Goal: Transaction & Acquisition: Purchase product/service

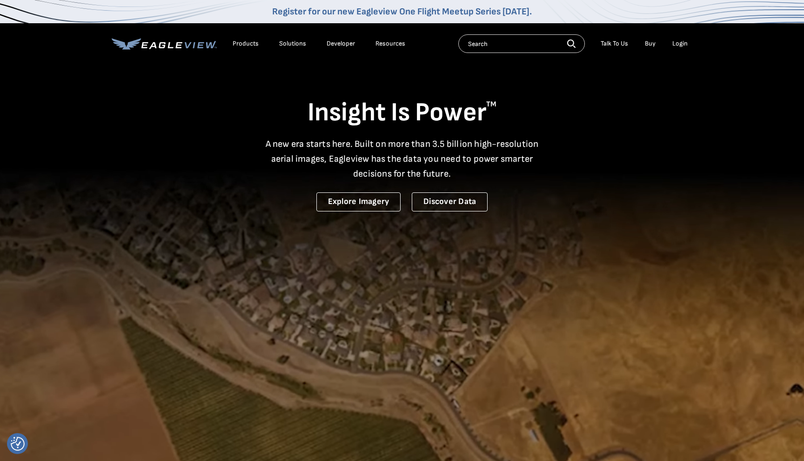
click at [681, 44] on div "Login" at bounding box center [679, 44] width 15 height 8
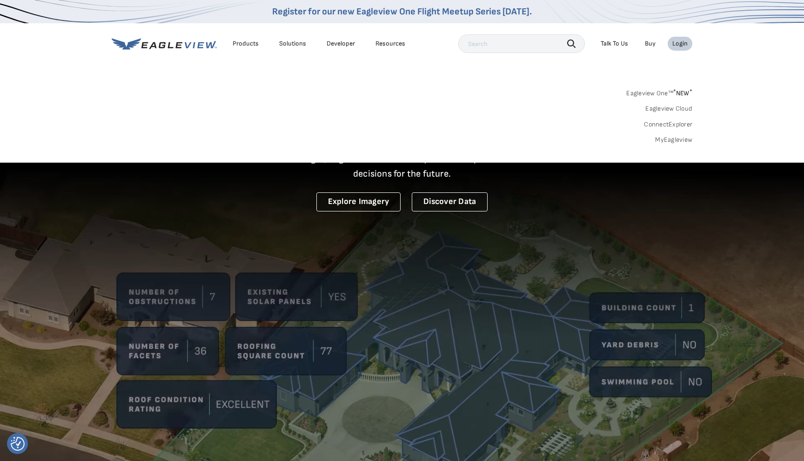
click at [681, 44] on div "Login" at bounding box center [679, 44] width 15 height 8
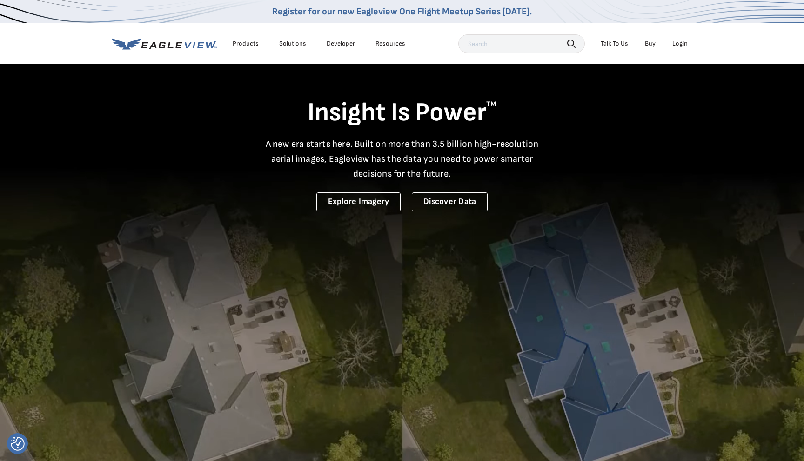
click at [681, 44] on div "Login" at bounding box center [679, 44] width 15 height 8
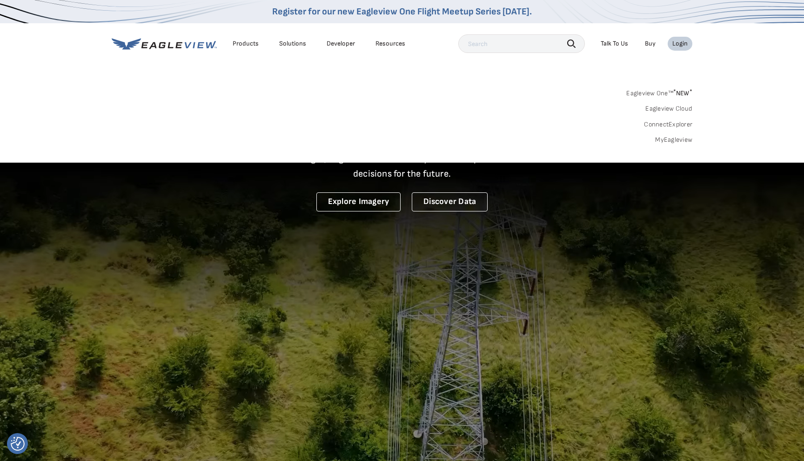
click at [666, 140] on link "MyEagleview" at bounding box center [673, 140] width 37 height 8
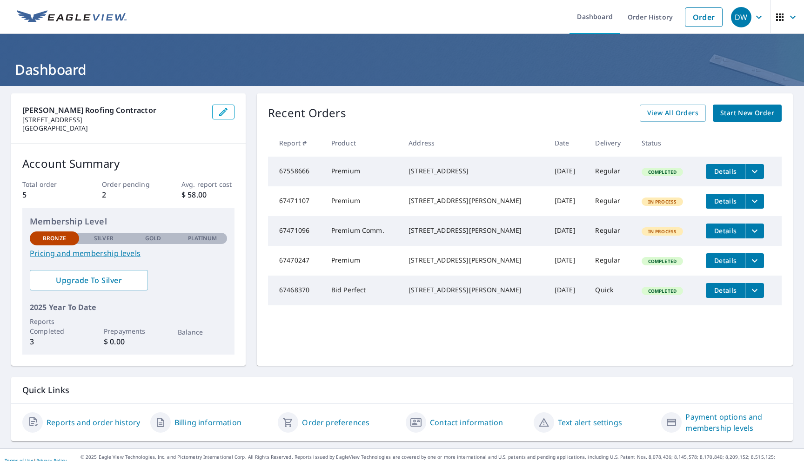
click at [760, 114] on span "Start New Order" at bounding box center [747, 113] width 54 height 12
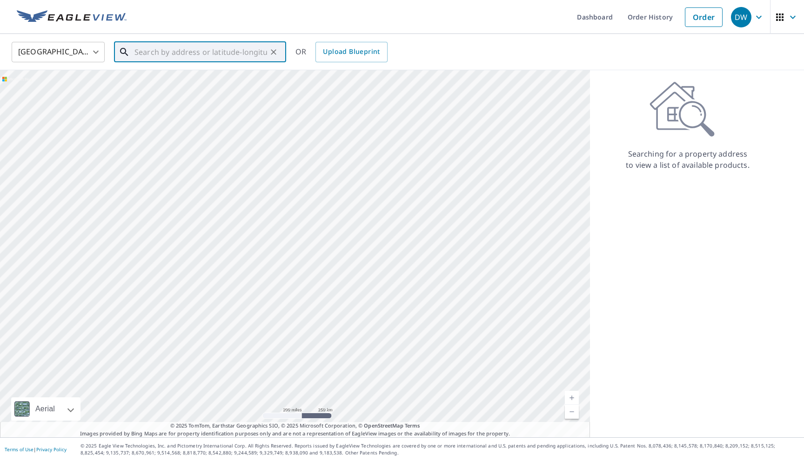
click at [182, 56] on input "text" at bounding box center [200, 52] width 133 height 26
click at [172, 82] on span "[STREET_ADDRESS]" at bounding box center [206, 78] width 146 height 11
type input "[STREET_ADDRESS]"
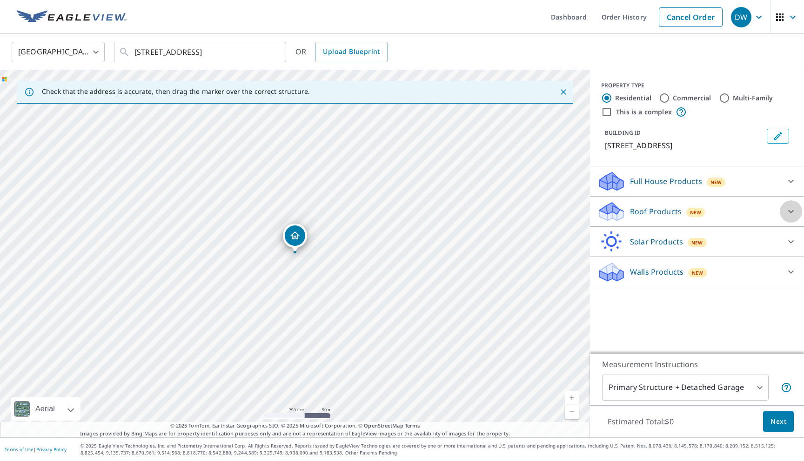
click at [790, 210] on icon at bounding box center [790, 211] width 11 height 11
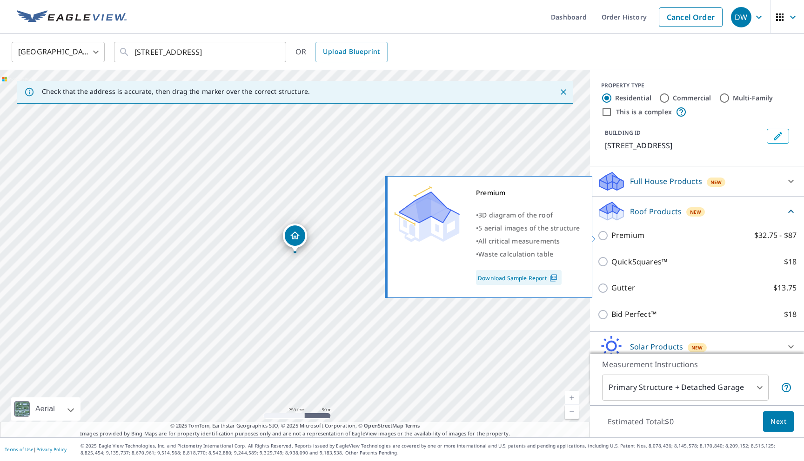
click at [603, 235] on input "Premium $32.75 - $87" at bounding box center [604, 235] width 14 height 11
checkbox input "true"
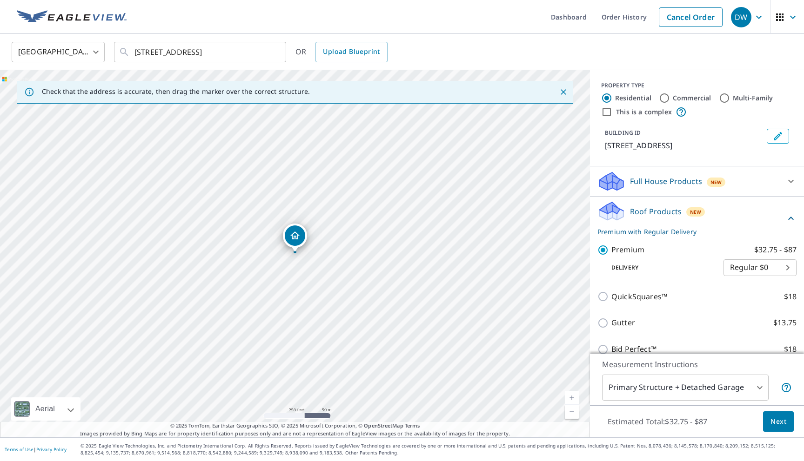
click at [778, 420] on span "Next" at bounding box center [778, 422] width 16 height 12
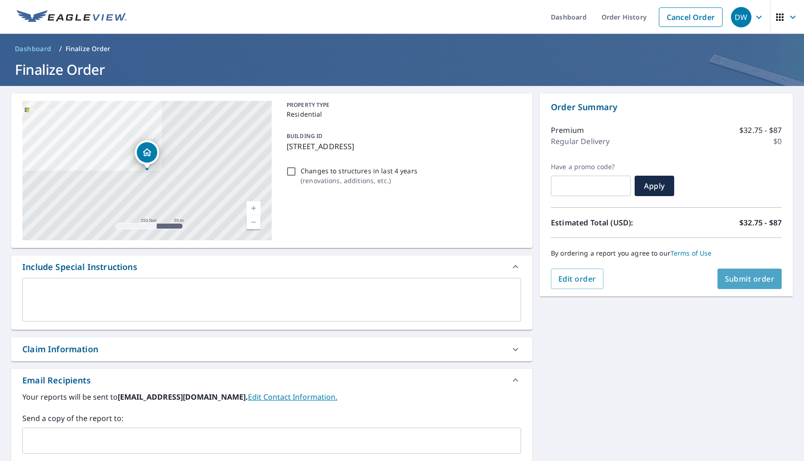
click at [750, 279] on span "Submit order" at bounding box center [750, 279] width 50 height 10
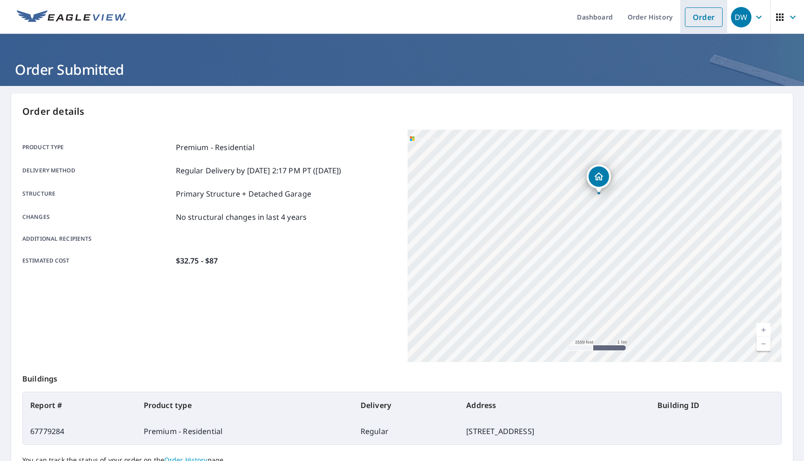
click at [706, 18] on link "Order" at bounding box center [704, 17] width 38 height 20
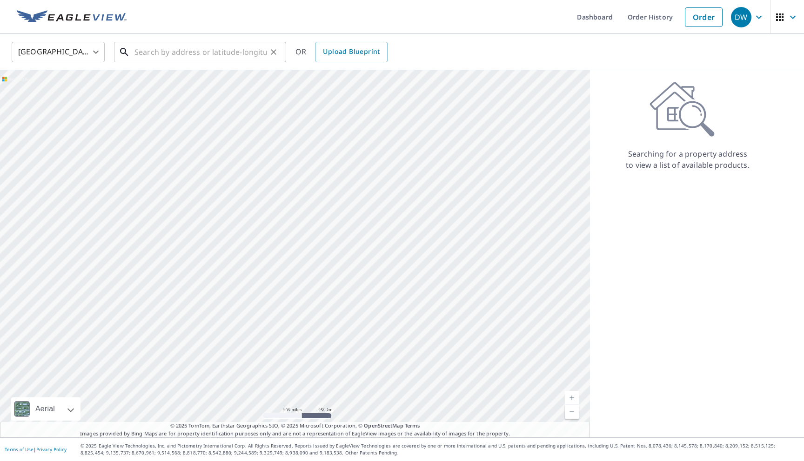
click at [180, 54] on input "text" at bounding box center [200, 52] width 133 height 26
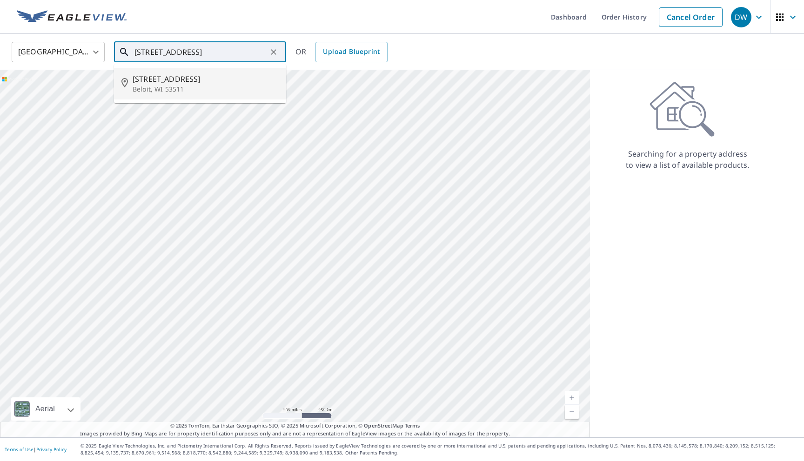
click at [159, 86] on p "Beloit, WI 53511" at bounding box center [206, 89] width 146 height 9
type input "[STREET_ADDRESS]"
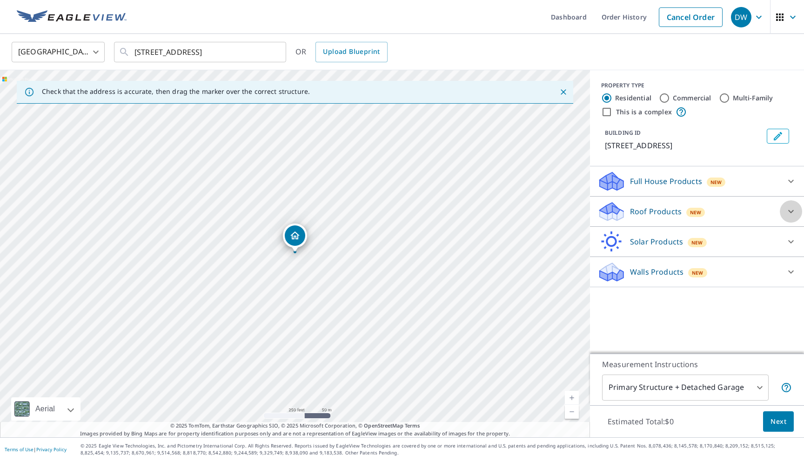
click at [789, 213] on icon at bounding box center [790, 211] width 11 height 11
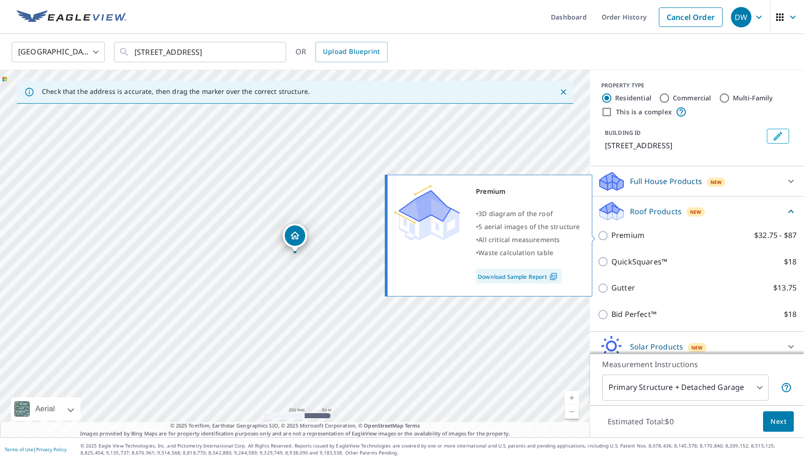
click at [600, 233] on input "Premium $32.75 - $87" at bounding box center [604, 235] width 14 height 11
checkbox input "true"
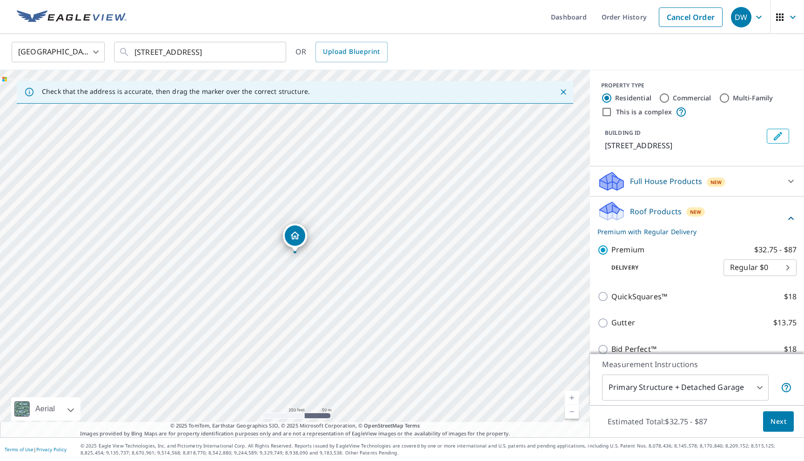
click at [777, 422] on span "Next" at bounding box center [778, 422] width 16 height 12
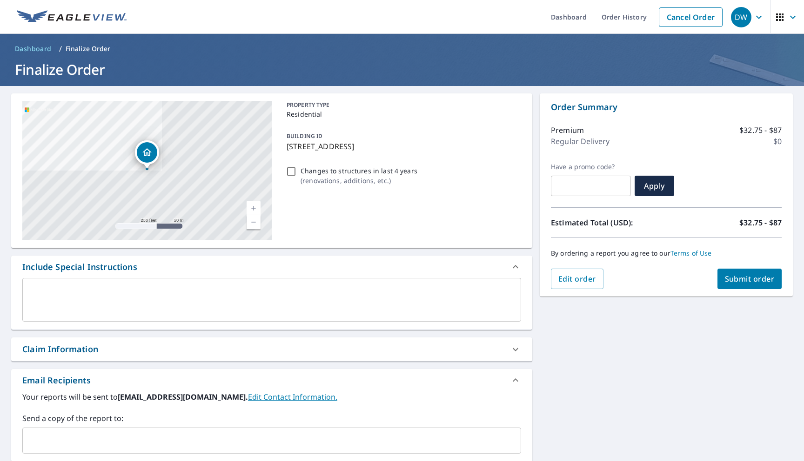
click at [758, 282] on span "Submit order" at bounding box center [750, 279] width 50 height 10
